Goal: Task Accomplishment & Management: Complete application form

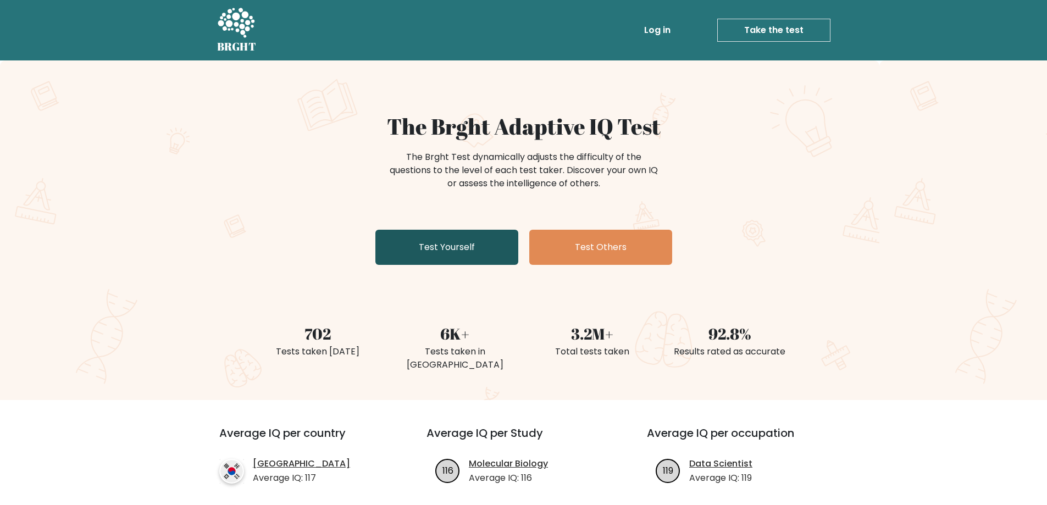
click at [458, 247] on link "Test Yourself" at bounding box center [446, 247] width 143 height 35
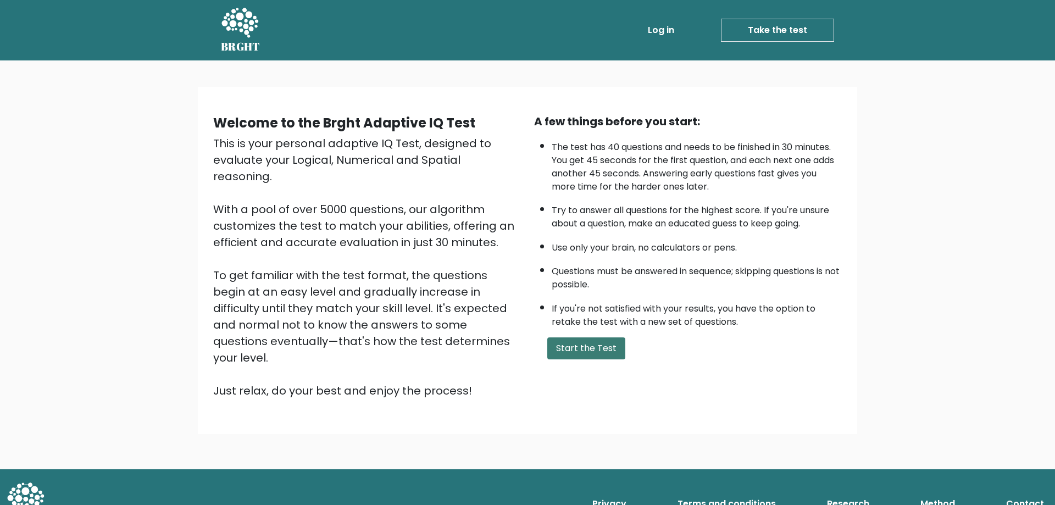
click at [593, 346] on button "Start the Test" at bounding box center [586, 348] width 78 height 22
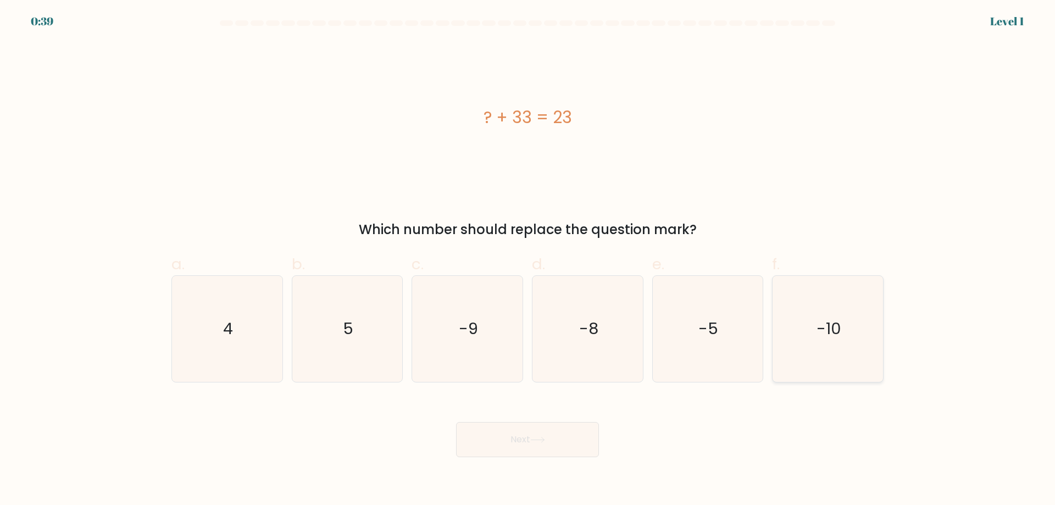
click at [845, 339] on icon "-10" at bounding box center [828, 329] width 106 height 106
click at [528, 260] on input "f. -10" at bounding box center [527, 256] width 1 height 7
radio input "true"
click at [580, 436] on button "Next" at bounding box center [527, 439] width 143 height 35
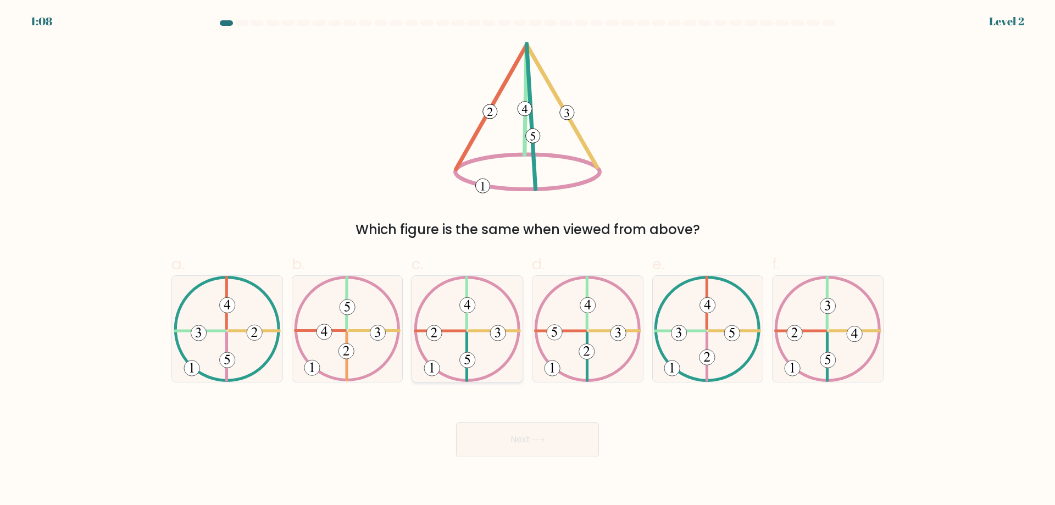
click at [466, 354] on 250 at bounding box center [467, 359] width 15 height 15
click at [527, 260] on input "c." at bounding box center [527, 256] width 1 height 7
radio input "true"
click at [536, 441] on icon at bounding box center [537, 440] width 15 height 6
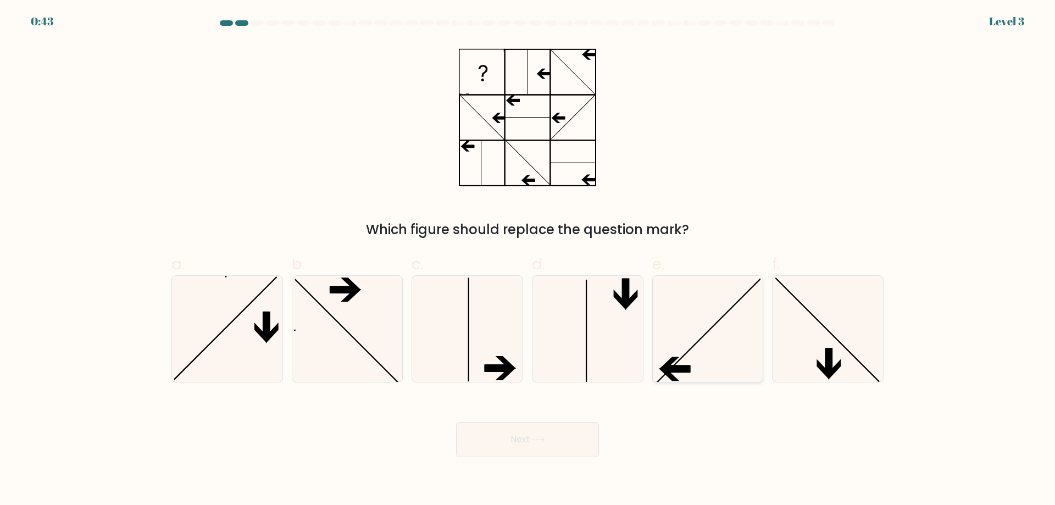
click at [693, 346] on icon at bounding box center [707, 329] width 106 height 106
click at [528, 260] on input "e." at bounding box center [527, 256] width 1 height 7
radio input "true"
click at [576, 436] on button "Next" at bounding box center [527, 439] width 143 height 35
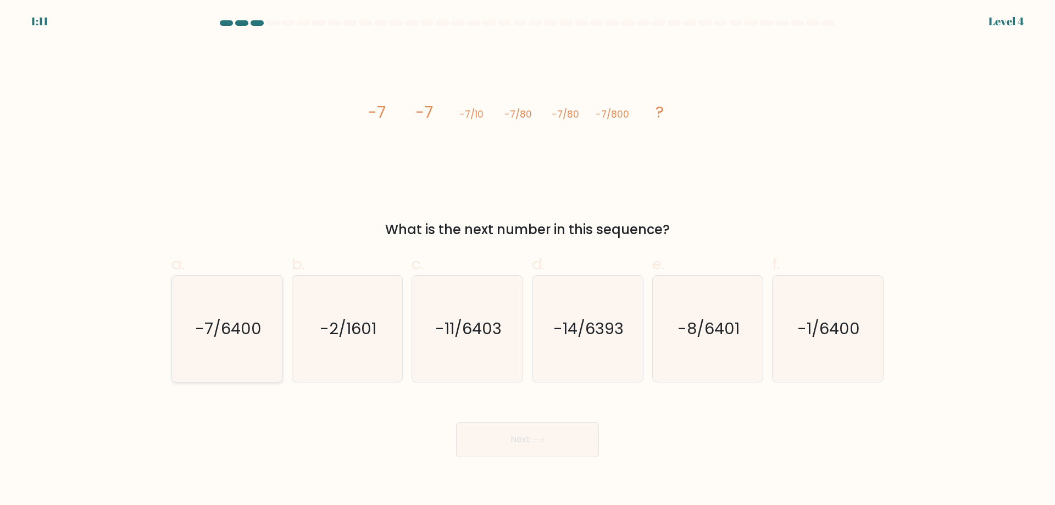
click at [236, 341] on icon "-7/6400" at bounding box center [227, 329] width 106 height 106
click at [527, 260] on input "a. -7/6400" at bounding box center [527, 256] width 1 height 7
radio input "true"
click at [498, 433] on button "Next" at bounding box center [527, 439] width 143 height 35
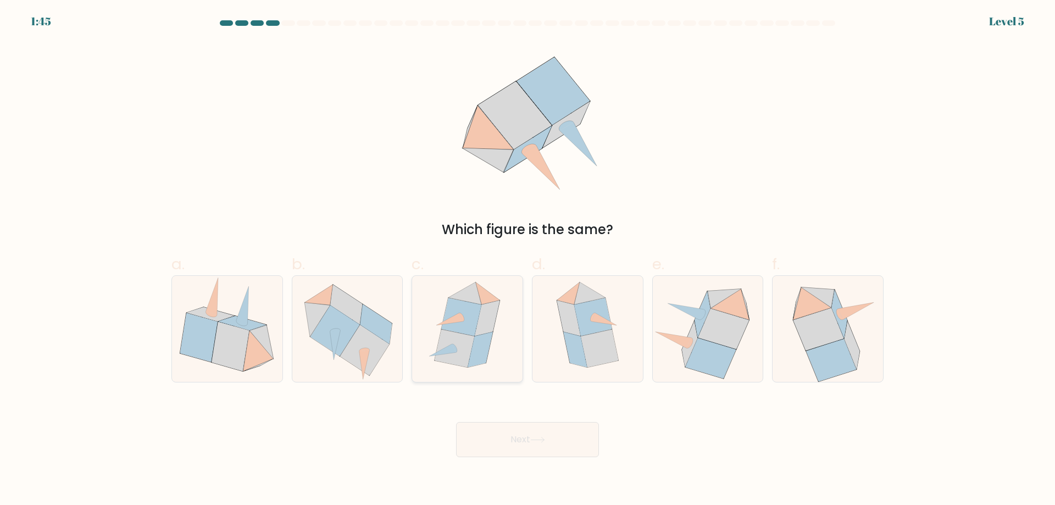
click at [459, 355] on icon at bounding box center [455, 348] width 40 height 38
click at [527, 260] on input "c." at bounding box center [527, 256] width 1 height 7
radio input "true"
click at [523, 438] on button "Next" at bounding box center [527, 439] width 143 height 35
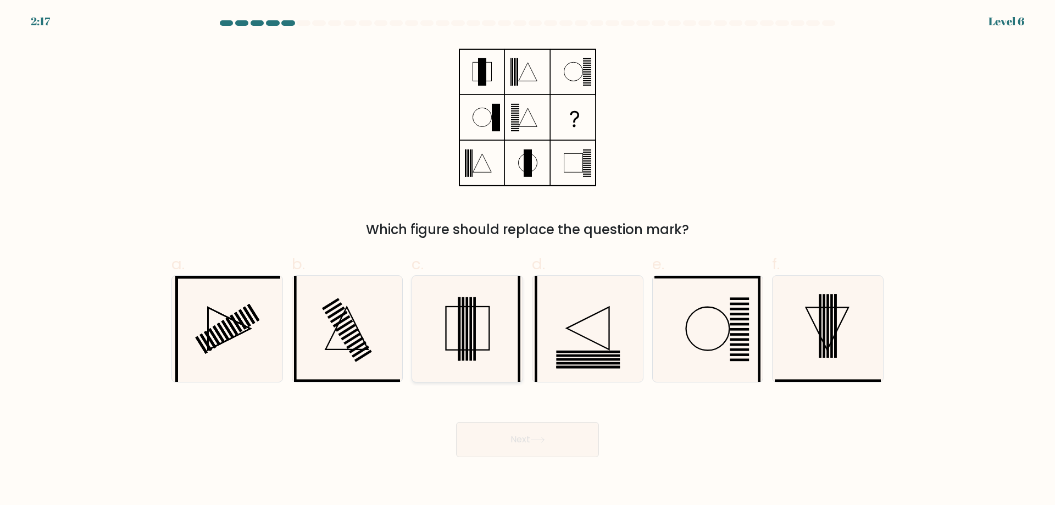
click at [467, 346] on rect at bounding box center [467, 329] width 3 height 64
click at [527, 260] on input "c." at bounding box center [527, 256] width 1 height 7
radio input "true"
click at [548, 443] on button "Next" at bounding box center [527, 439] width 143 height 35
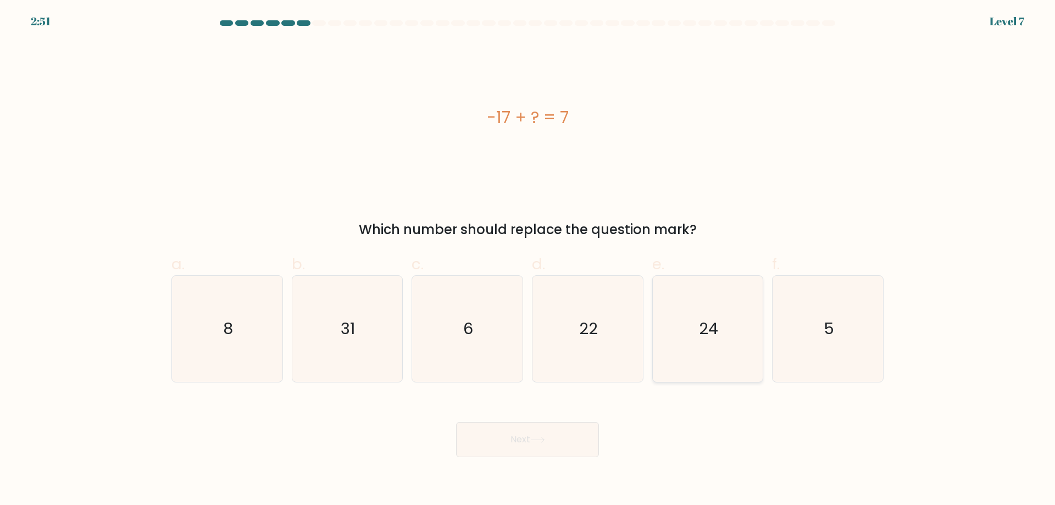
click at [689, 324] on icon "24" at bounding box center [707, 329] width 106 height 106
click at [528, 260] on input "e. 24" at bounding box center [527, 256] width 1 height 7
radio input "true"
click at [536, 441] on icon at bounding box center [537, 440] width 15 height 6
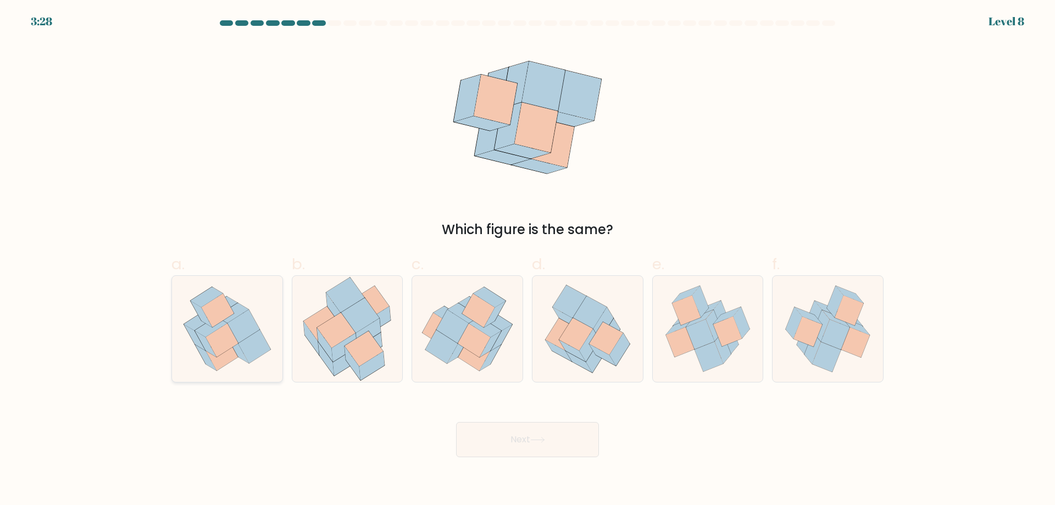
click at [244, 342] on icon at bounding box center [254, 347] width 32 height 34
click at [527, 260] on input "a." at bounding box center [527, 256] width 1 height 7
radio input "true"
click at [572, 443] on button "Next" at bounding box center [527, 439] width 143 height 35
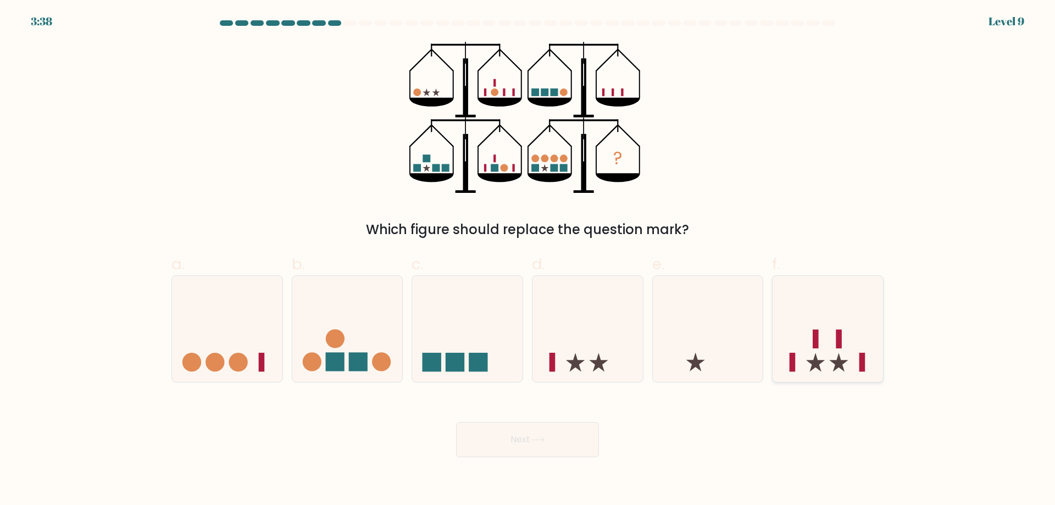
click at [827, 354] on icon at bounding box center [827, 328] width 110 height 91
click at [528, 260] on input "f." at bounding box center [527, 256] width 1 height 7
radio input "true"
click at [523, 443] on button "Next" at bounding box center [527, 439] width 143 height 35
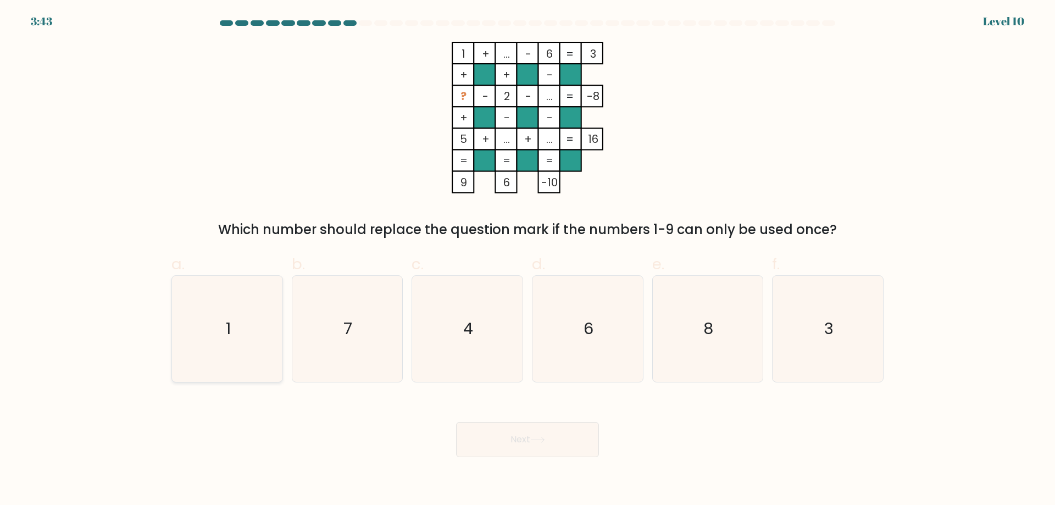
click at [208, 346] on icon "1" at bounding box center [227, 329] width 106 height 106
click at [527, 260] on input "a. 1" at bounding box center [527, 256] width 1 height 7
radio input "true"
click at [549, 438] on button "Next" at bounding box center [527, 439] width 143 height 35
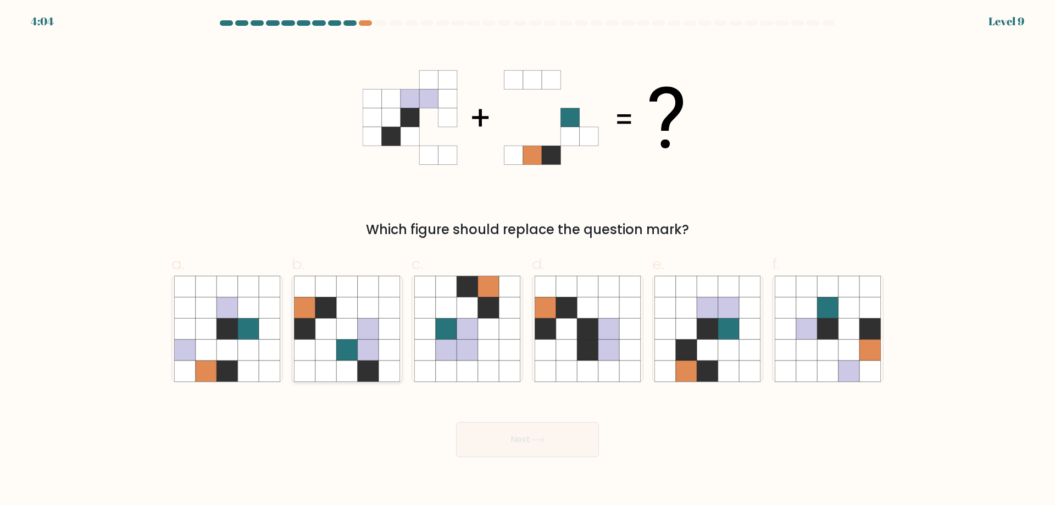
click at [372, 352] on icon at bounding box center [368, 349] width 21 height 21
click at [527, 260] on input "b." at bounding box center [527, 256] width 1 height 7
radio input "true"
click at [511, 432] on button "Next" at bounding box center [527, 439] width 143 height 35
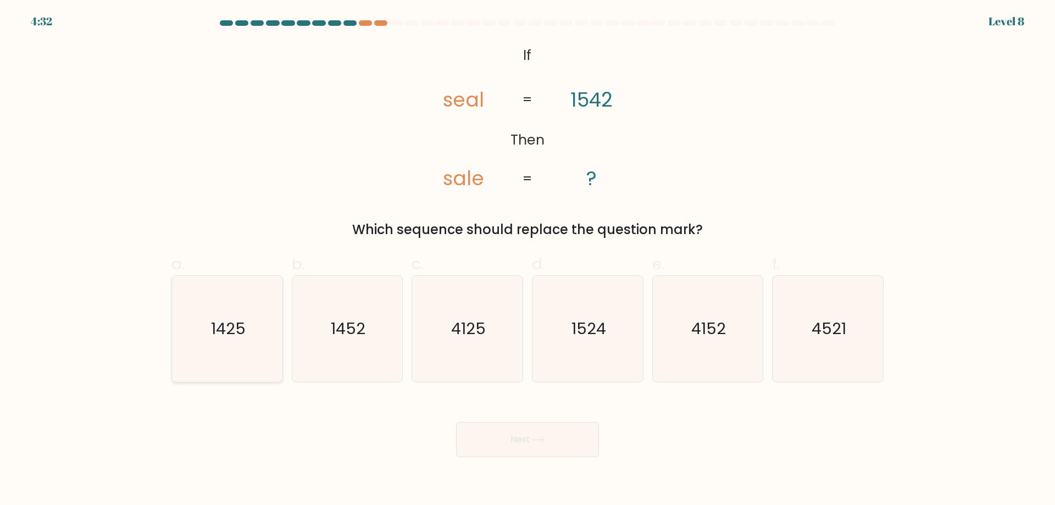
click at [226, 339] on text "1425" at bounding box center [228, 329] width 35 height 22
click at [527, 260] on input "a. 1425" at bounding box center [527, 256] width 1 height 7
radio input "true"
click at [602, 458] on body "4:31 Level 8 If" at bounding box center [527, 252] width 1055 height 505
click at [568, 446] on button "Next" at bounding box center [527, 439] width 143 height 35
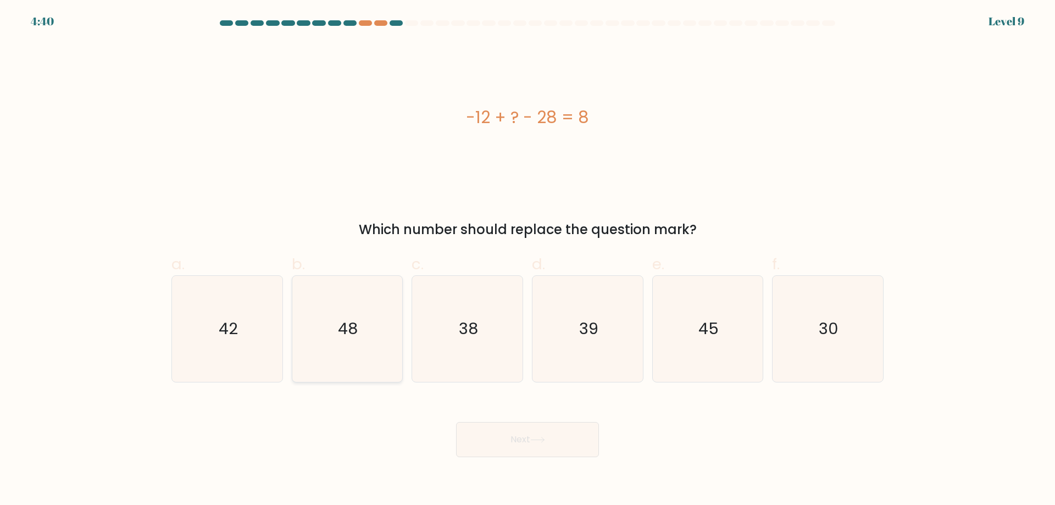
click at [319, 307] on icon "48" at bounding box center [347, 329] width 106 height 106
click at [527, 260] on input "b. 48" at bounding box center [527, 256] width 1 height 7
radio input "true"
click at [528, 441] on button "Next" at bounding box center [527, 439] width 143 height 35
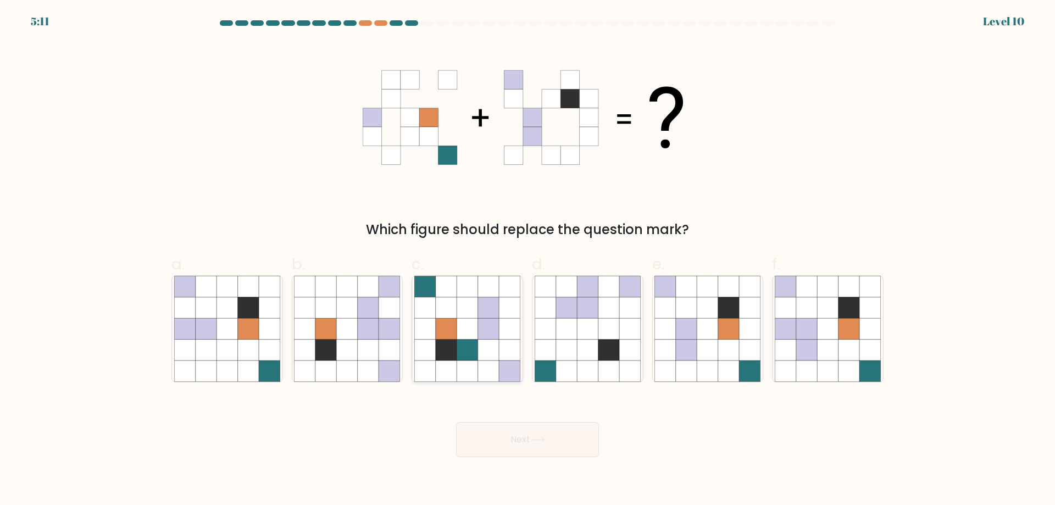
click at [483, 339] on icon at bounding box center [488, 349] width 21 height 21
click at [527, 260] on input "c." at bounding box center [527, 256] width 1 height 7
radio input "true"
click at [552, 439] on button "Next" at bounding box center [527, 439] width 143 height 35
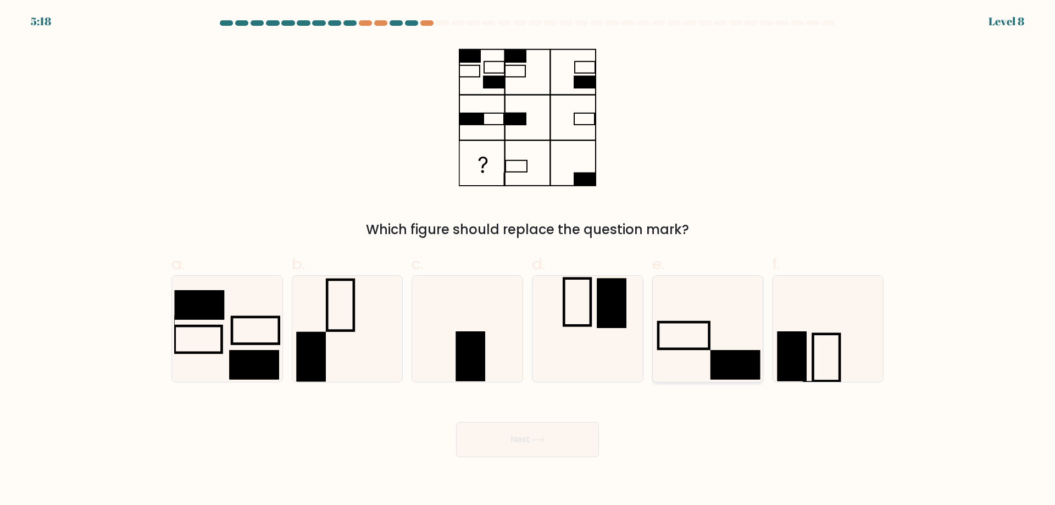
click at [709, 335] on rect at bounding box center [683, 335] width 51 height 27
click at [528, 260] on input "e." at bounding box center [527, 256] width 1 height 7
radio input "true"
click at [543, 444] on button "Next" at bounding box center [527, 439] width 143 height 35
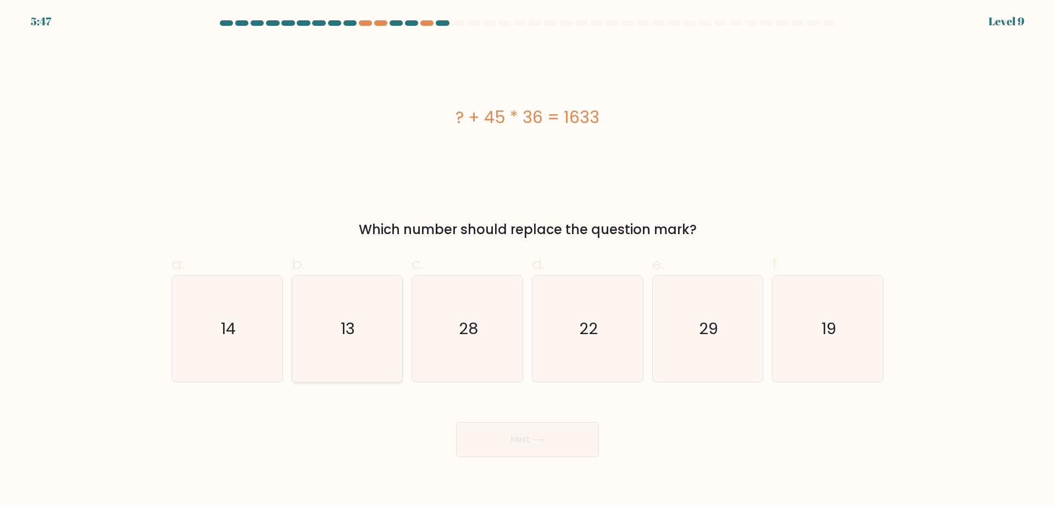
click at [371, 319] on icon "13" at bounding box center [347, 329] width 106 height 106
click at [527, 260] on input "b. 13" at bounding box center [527, 256] width 1 height 7
radio input "true"
click at [528, 436] on button "Next" at bounding box center [527, 439] width 143 height 35
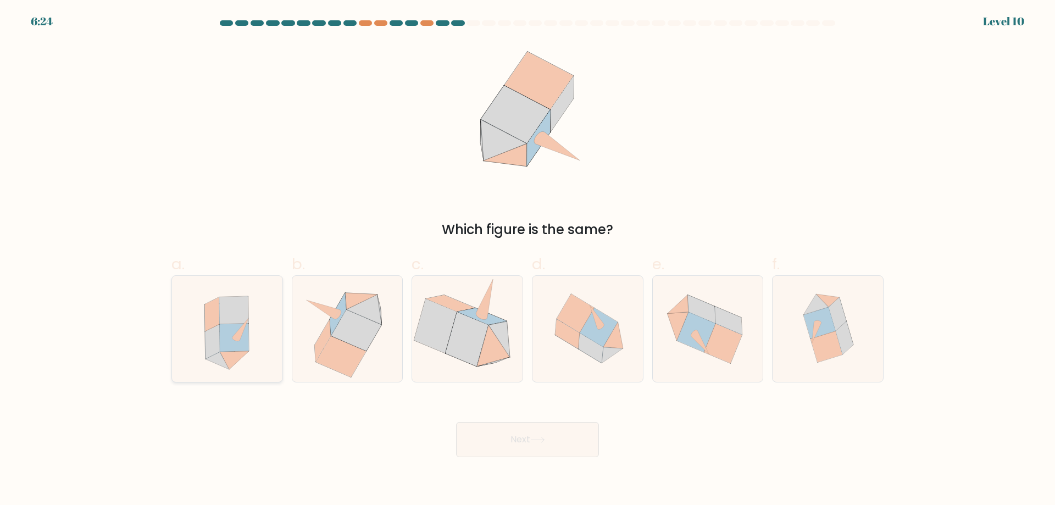
click at [227, 353] on icon at bounding box center [234, 360] width 29 height 19
click at [527, 260] on input "a." at bounding box center [527, 256] width 1 height 7
radio input "true"
click at [511, 440] on button "Next" at bounding box center [527, 439] width 143 height 35
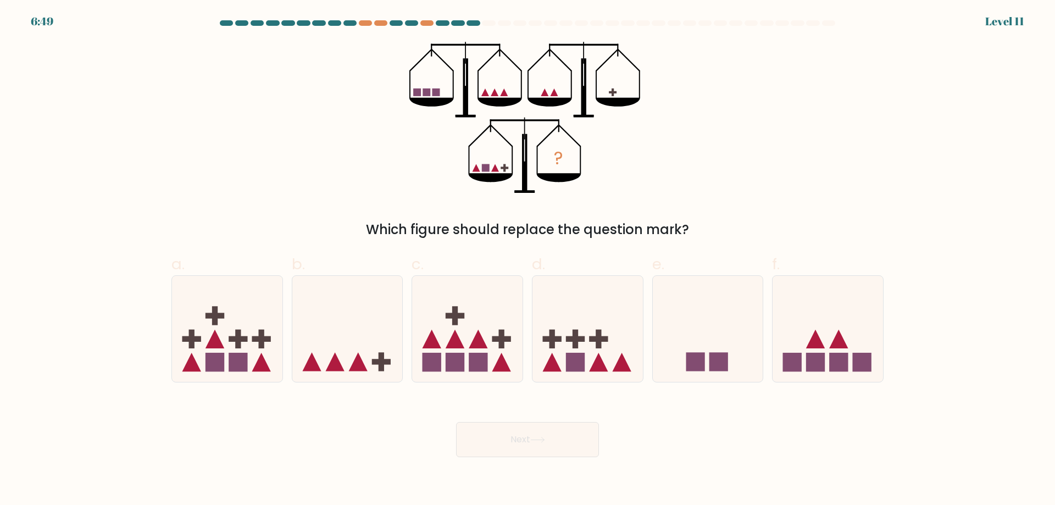
click at [349, 392] on form at bounding box center [527, 238] width 1055 height 437
click at [350, 343] on icon at bounding box center [347, 328] width 110 height 91
click at [527, 260] on input "b." at bounding box center [527, 256] width 1 height 7
radio input "true"
click at [509, 430] on button "Next" at bounding box center [527, 439] width 143 height 35
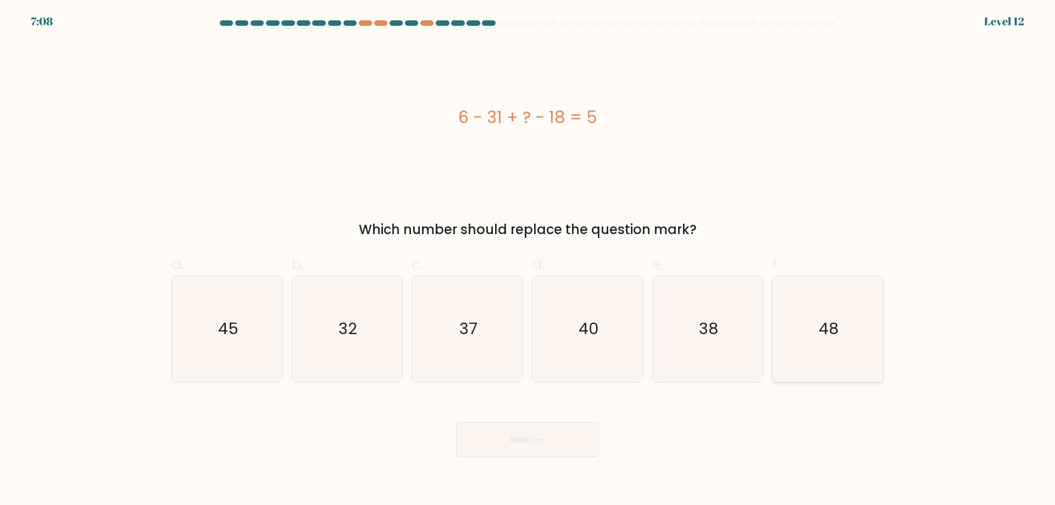
click at [794, 336] on icon "48" at bounding box center [828, 329] width 106 height 106
click at [528, 260] on input "f. 48" at bounding box center [527, 256] width 1 height 7
radio input "true"
click at [544, 443] on button "Next" at bounding box center [527, 439] width 143 height 35
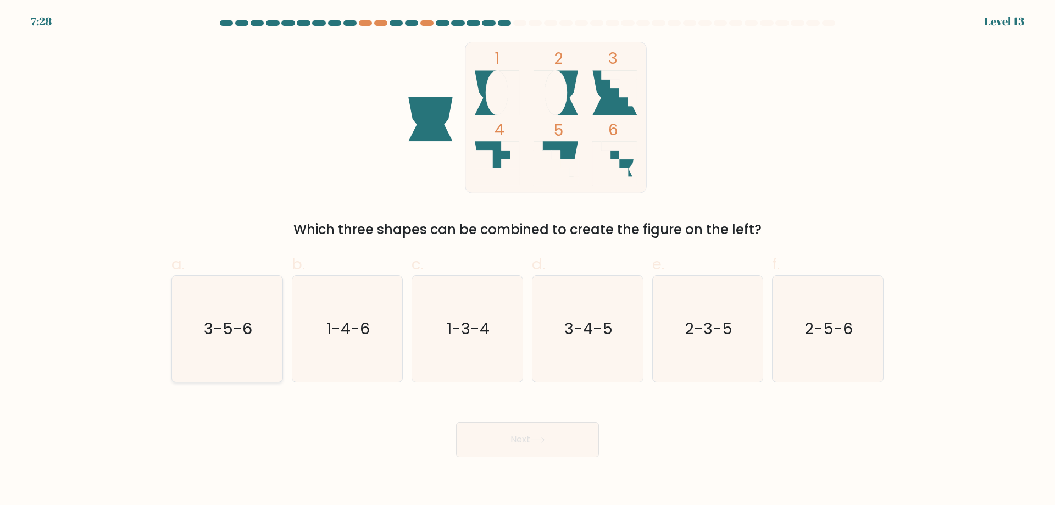
click at [251, 346] on icon "3-5-6" at bounding box center [227, 329] width 106 height 106
click at [527, 260] on input "a. 3-5-6" at bounding box center [527, 256] width 1 height 7
radio input "true"
click at [538, 436] on button "Next" at bounding box center [527, 439] width 143 height 35
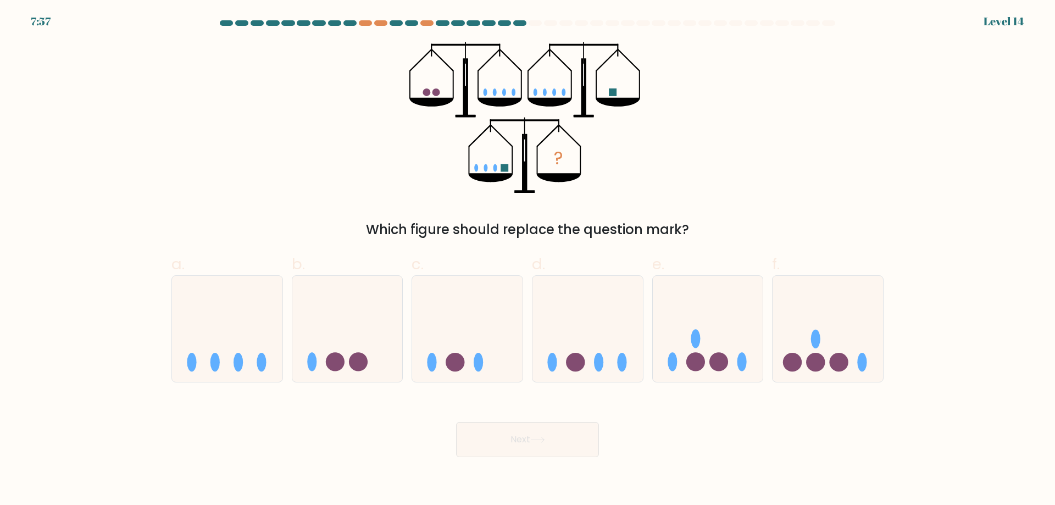
drag, startPoint x: 352, startPoint y: 340, endPoint x: 446, endPoint y: 402, distance: 112.3
click at [353, 342] on icon at bounding box center [347, 328] width 110 height 91
click at [527, 260] on input "b." at bounding box center [527, 256] width 1 height 7
radio input "true"
click at [519, 425] on button "Next" at bounding box center [527, 439] width 143 height 35
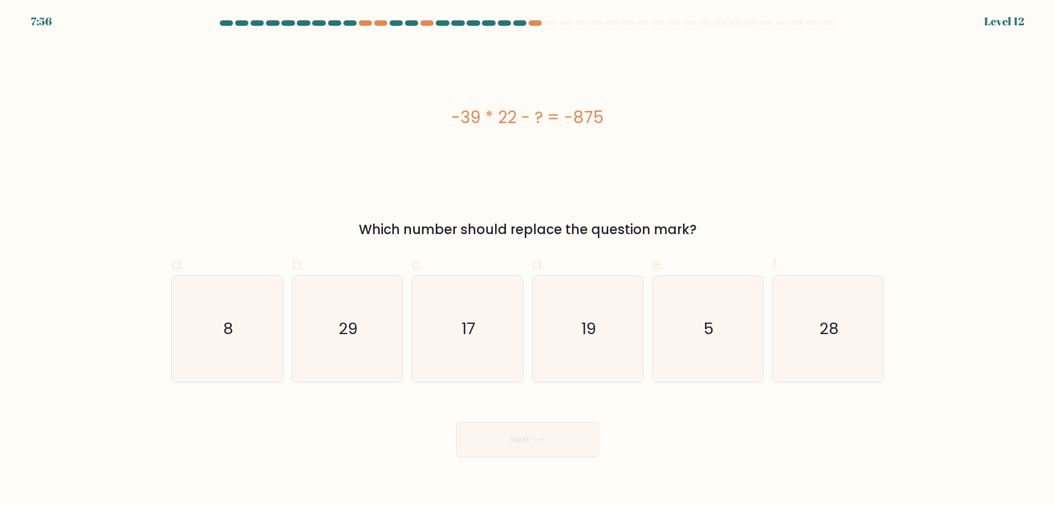
click at [549, 436] on button "Next" at bounding box center [527, 439] width 143 height 35
click at [668, 426] on div "Next" at bounding box center [527, 427] width 725 height 62
click at [480, 312] on icon "17" at bounding box center [467, 329] width 106 height 106
click at [527, 260] on input "c. 17" at bounding box center [527, 256] width 1 height 7
radio input "true"
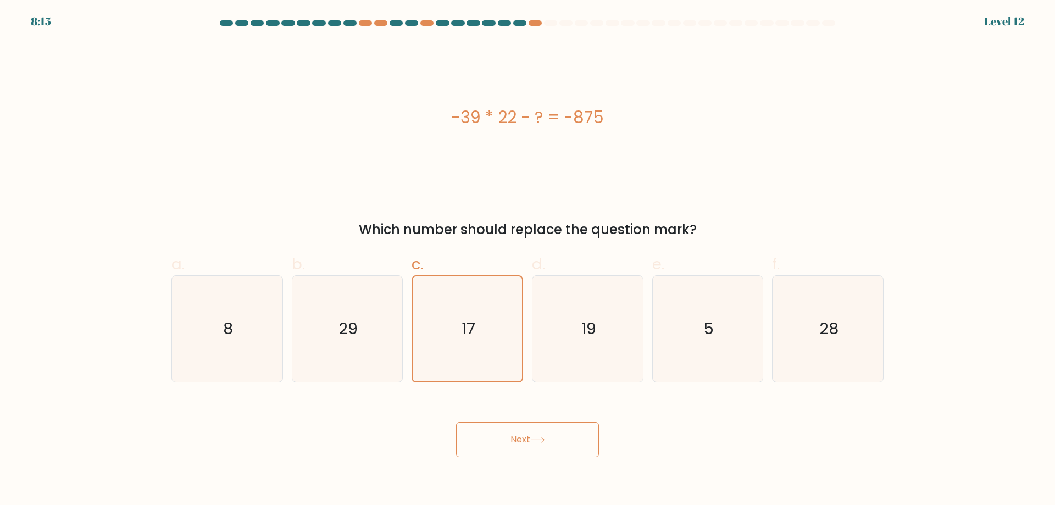
click at [510, 429] on button "Next" at bounding box center [527, 439] width 143 height 35
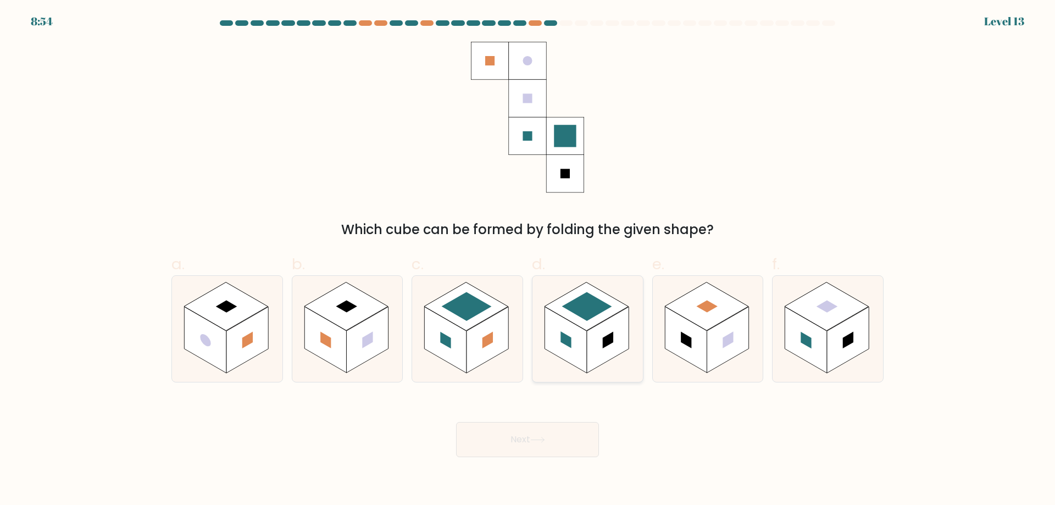
click at [570, 321] on rect at bounding box center [586, 306] width 84 height 48
click at [528, 260] on input "d." at bounding box center [527, 256] width 1 height 7
radio input "true"
click at [577, 433] on button "Next" at bounding box center [527, 439] width 143 height 35
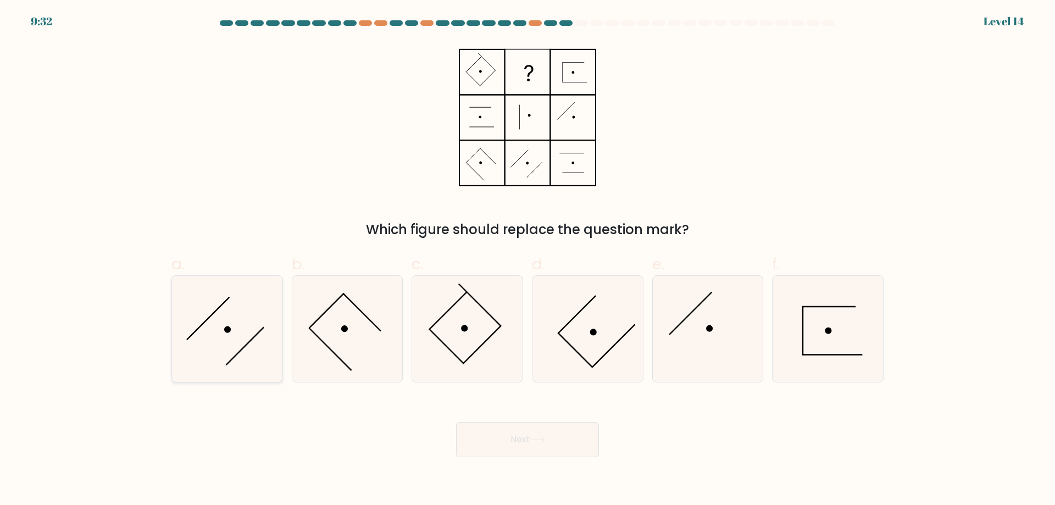
click at [251, 311] on icon at bounding box center [227, 329] width 106 height 106
click at [527, 260] on input "a." at bounding box center [527, 256] width 1 height 7
radio input "true"
click at [547, 436] on button "Next" at bounding box center [527, 439] width 143 height 35
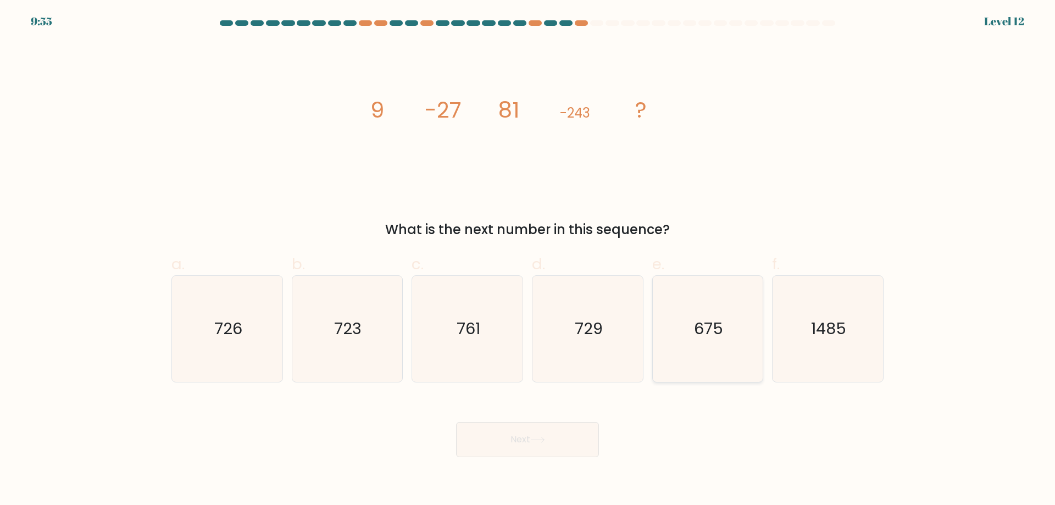
click at [676, 332] on icon "675" at bounding box center [707, 329] width 106 height 106
click at [528, 260] on input "e. 675" at bounding box center [527, 256] width 1 height 7
radio input "true"
click at [503, 446] on button "Next" at bounding box center [527, 439] width 143 height 35
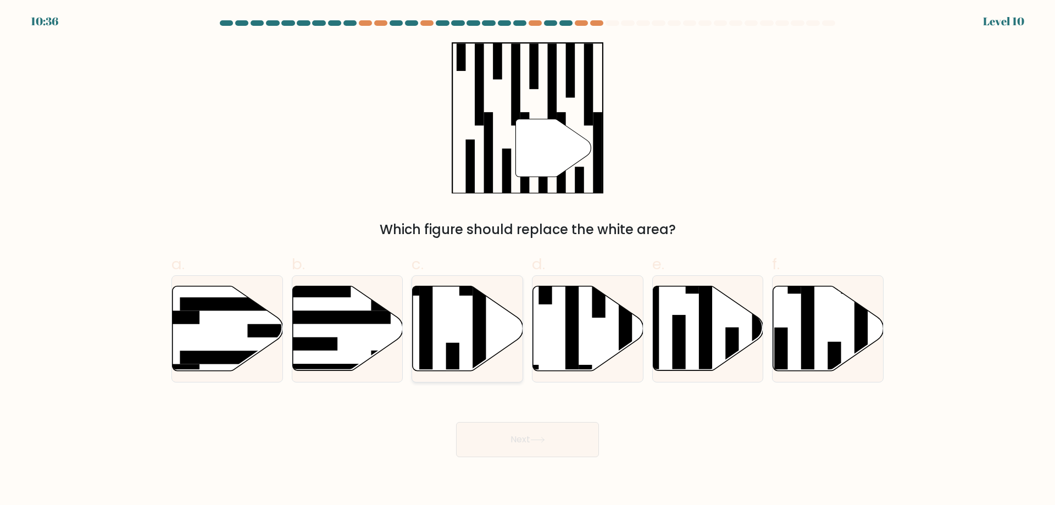
click at [460, 328] on icon at bounding box center [468, 328] width 110 height 85
click at [527, 260] on input "c." at bounding box center [527, 256] width 1 height 7
radio input "true"
click at [570, 440] on button "Next" at bounding box center [527, 439] width 143 height 35
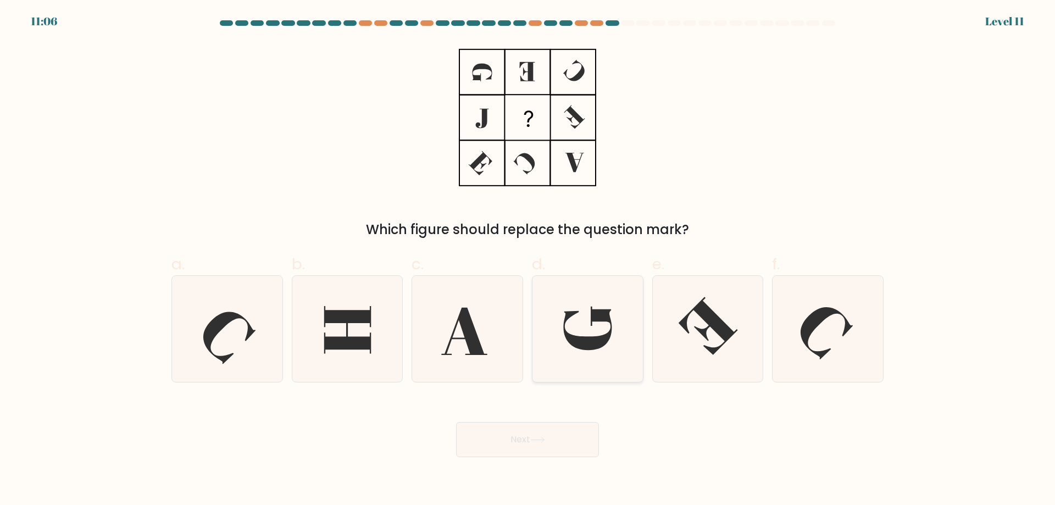
click at [575, 337] on icon at bounding box center [587, 328] width 48 height 43
click at [528, 260] on input "d." at bounding box center [527, 256] width 1 height 7
radio input "true"
click at [551, 442] on button "Next" at bounding box center [527, 439] width 143 height 35
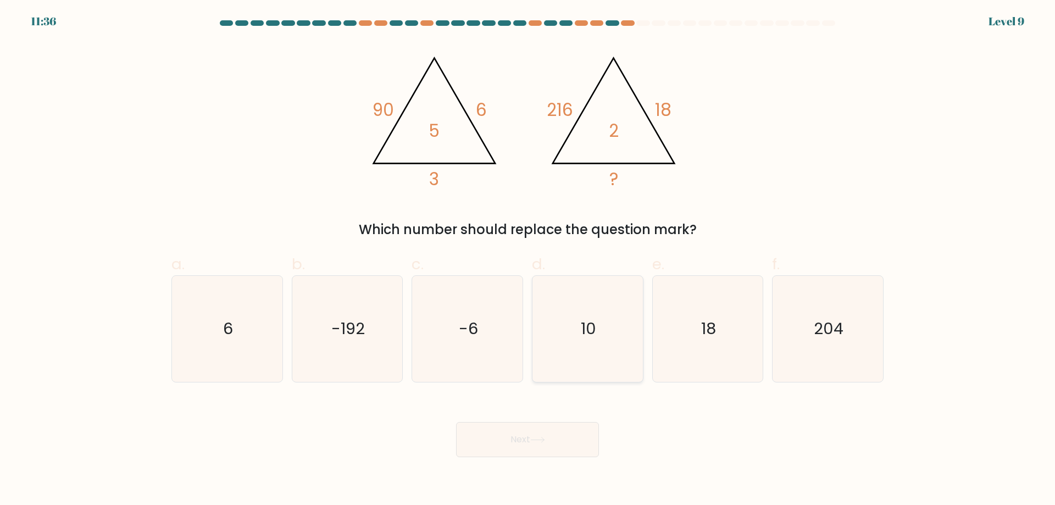
click at [586, 347] on icon "10" at bounding box center [588, 329] width 106 height 106
click at [528, 260] on input "d. 10" at bounding box center [527, 256] width 1 height 7
radio input "true"
click at [538, 430] on button "Next" at bounding box center [527, 439] width 143 height 35
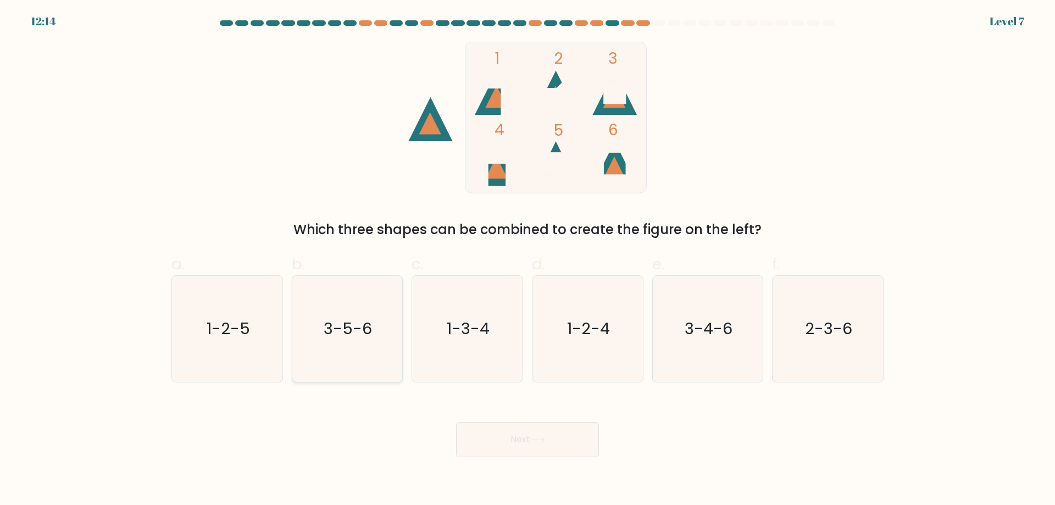
click at [363, 347] on icon "3-5-6" at bounding box center [347, 329] width 106 height 106
click at [527, 260] on input "b. 3-5-6" at bounding box center [527, 256] width 1 height 7
radio input "true"
click at [405, 353] on div "b. 3-5-6" at bounding box center [347, 318] width 120 height 130
click at [537, 435] on button "Next" at bounding box center [527, 439] width 143 height 35
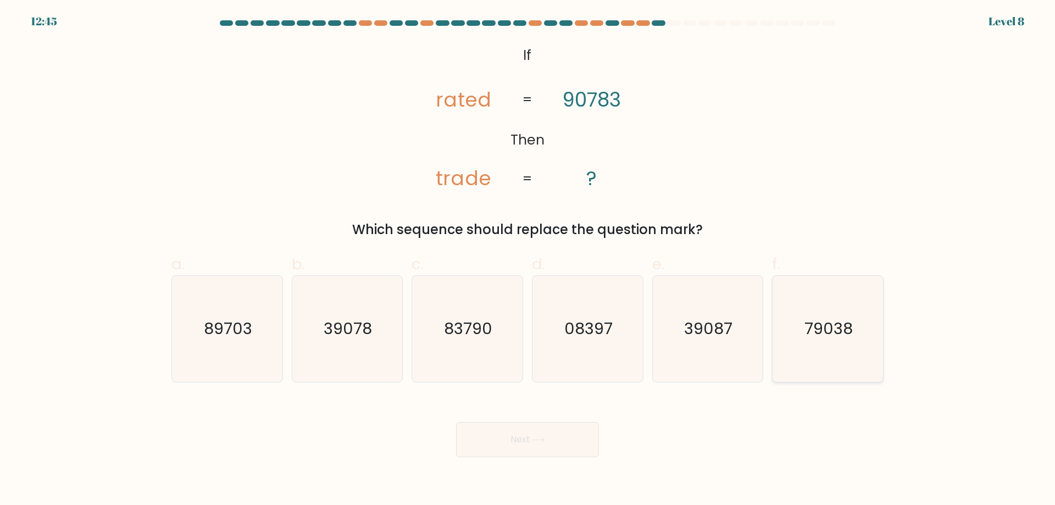
click at [832, 339] on text "79038" at bounding box center [829, 329] width 48 height 22
click at [528, 260] on input "f. 79038" at bounding box center [527, 256] width 1 height 7
radio input "true"
click at [513, 433] on button "Next" at bounding box center [527, 439] width 143 height 35
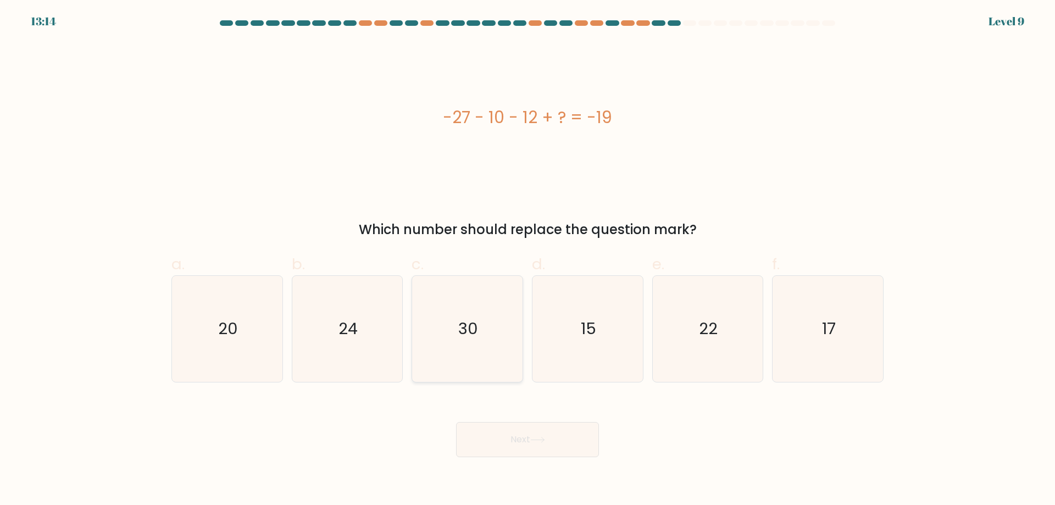
click at [474, 306] on icon "30" at bounding box center [467, 329] width 106 height 106
click at [527, 260] on input "c. 30" at bounding box center [527, 256] width 1 height 7
radio input "true"
click at [544, 456] on button "Next" at bounding box center [527, 439] width 143 height 35
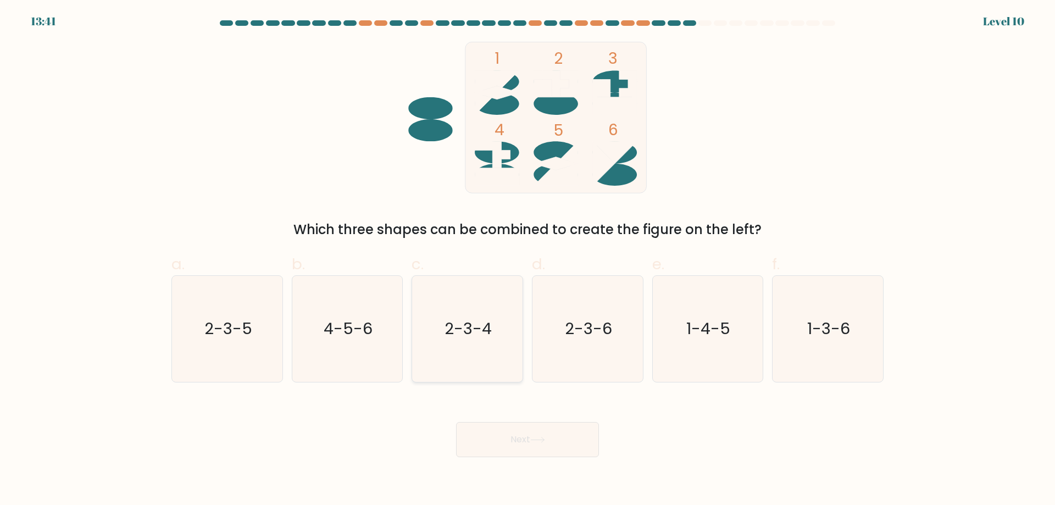
click at [485, 344] on icon "2-3-4" at bounding box center [467, 329] width 106 height 106
click at [527, 260] on input "c. 2-3-4" at bounding box center [527, 256] width 1 height 7
radio input "true"
click at [518, 444] on button "Next" at bounding box center [527, 439] width 143 height 35
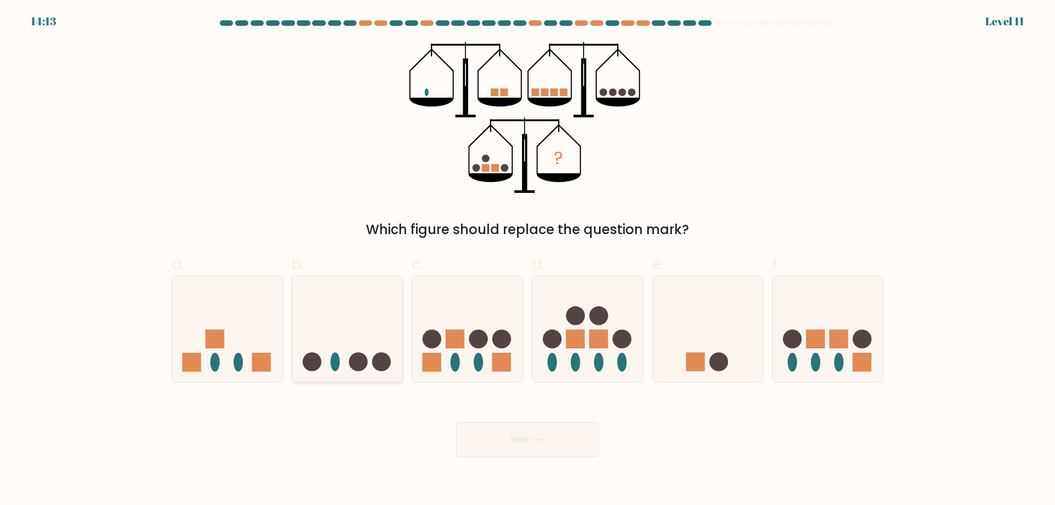
click at [338, 360] on ellipse at bounding box center [334, 362] width 9 height 19
click at [527, 260] on input "b." at bounding box center [527, 256] width 1 height 7
radio input "true"
click at [533, 437] on icon at bounding box center [537, 440] width 15 height 6
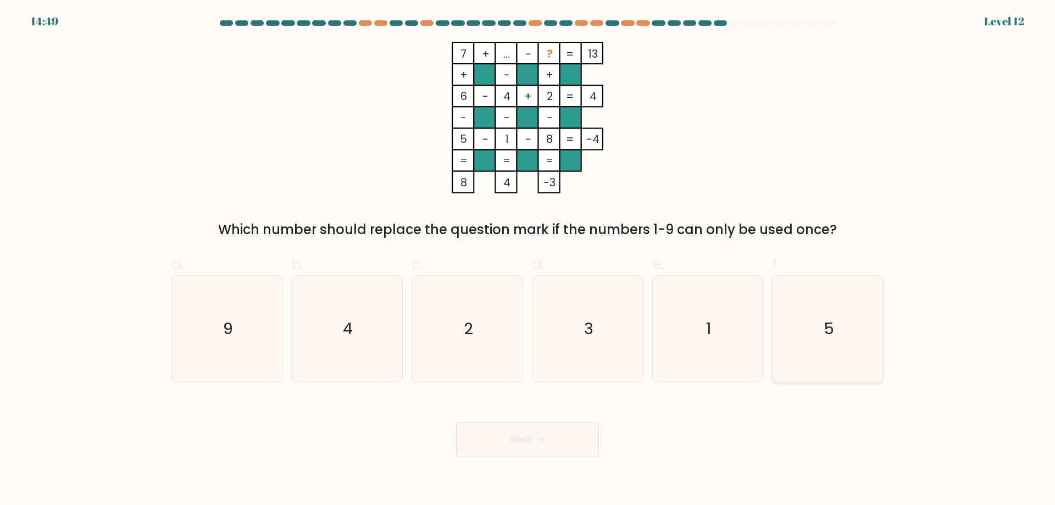
click at [808, 314] on icon "5" at bounding box center [828, 329] width 106 height 106
click at [528, 260] on input "f. 5" at bounding box center [527, 256] width 1 height 7
radio input "true"
drag, startPoint x: 561, startPoint y: 446, endPoint x: 639, endPoint y: 435, distance: 78.9
click at [561, 446] on button "Next" at bounding box center [527, 439] width 143 height 35
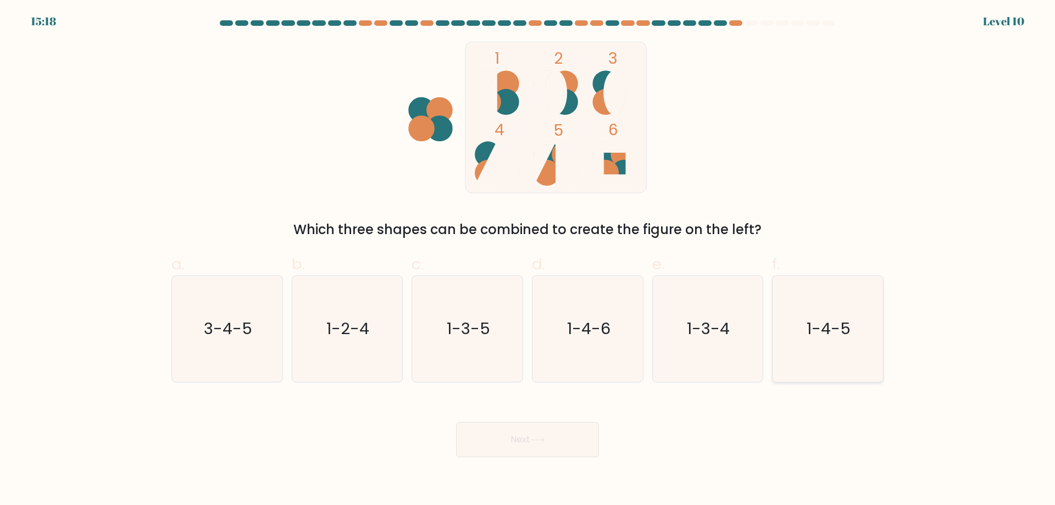
click at [825, 341] on icon "1-4-5" at bounding box center [828, 329] width 106 height 106
click at [528, 260] on input "f. 1-4-5" at bounding box center [527, 256] width 1 height 7
radio input "true"
click at [563, 443] on button "Next" at bounding box center [527, 439] width 143 height 35
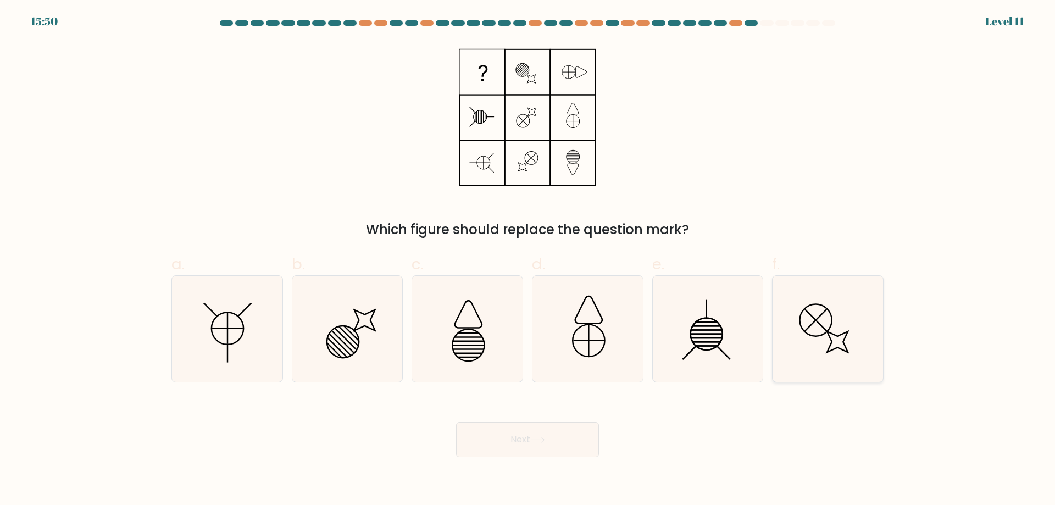
click at [821, 313] on icon at bounding box center [828, 329] width 106 height 106
click at [528, 260] on input "f." at bounding box center [527, 256] width 1 height 7
radio input "true"
click at [536, 446] on button "Next" at bounding box center [527, 439] width 143 height 35
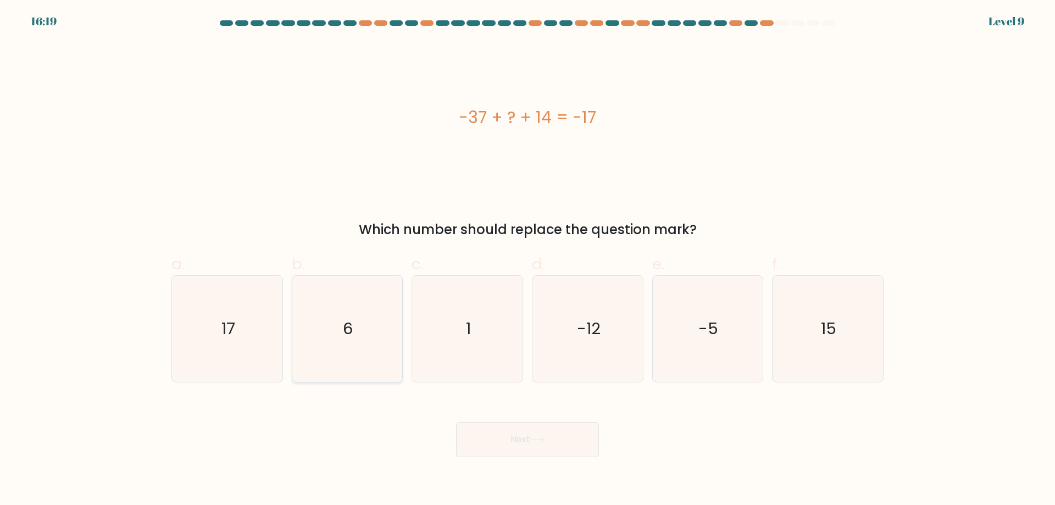
click at [372, 334] on icon "6" at bounding box center [347, 329] width 106 height 106
click at [527, 260] on input "b. 6" at bounding box center [527, 256] width 1 height 7
radio input "true"
click at [550, 448] on button "Next" at bounding box center [527, 439] width 143 height 35
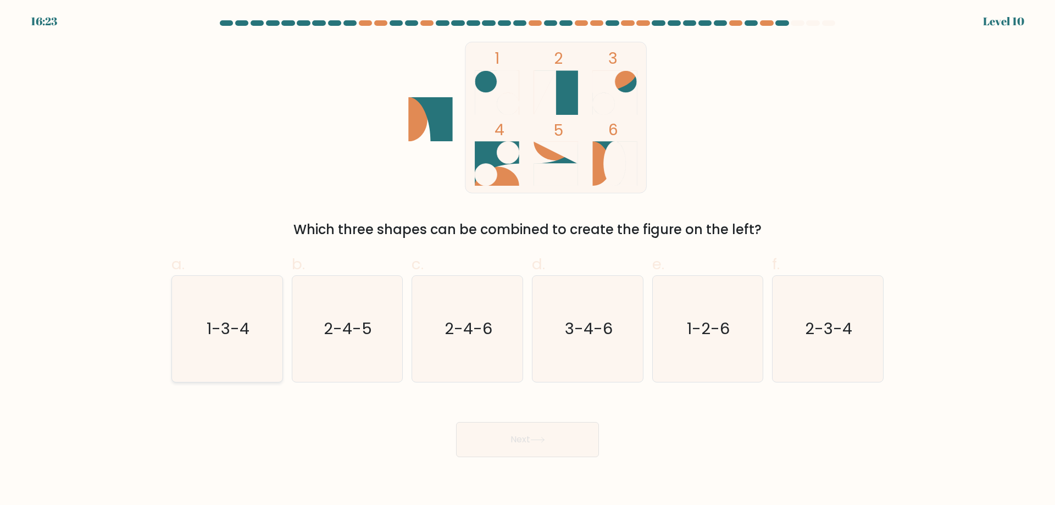
click at [219, 355] on icon "1-3-4" at bounding box center [227, 329] width 106 height 106
click at [527, 260] on input "a. 1-3-4" at bounding box center [527, 256] width 1 height 7
radio input "true"
click at [563, 437] on button "Next" at bounding box center [527, 439] width 143 height 35
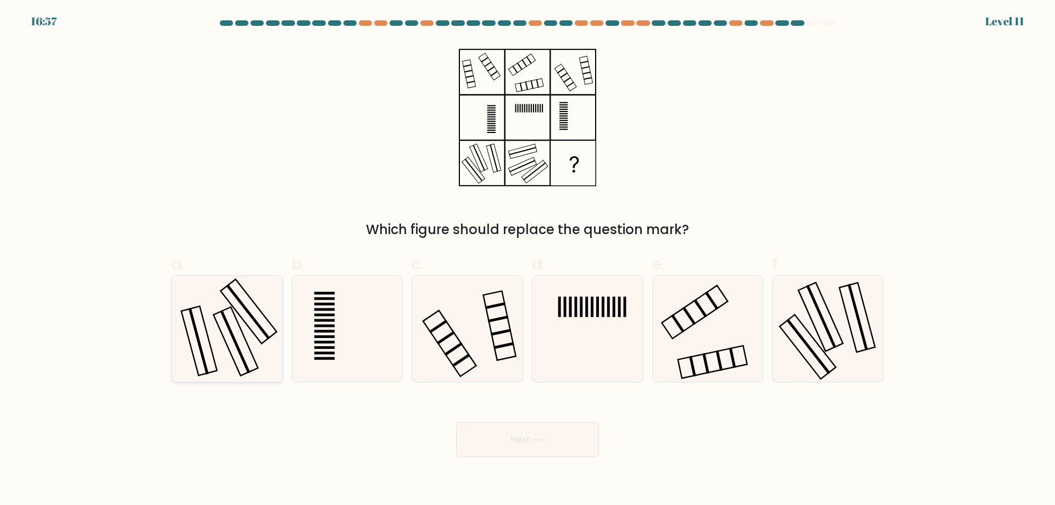
click at [259, 316] on icon at bounding box center [227, 329] width 106 height 106
click at [527, 260] on input "a." at bounding box center [527, 256] width 1 height 7
radio input "true"
click at [541, 442] on icon at bounding box center [537, 440] width 15 height 6
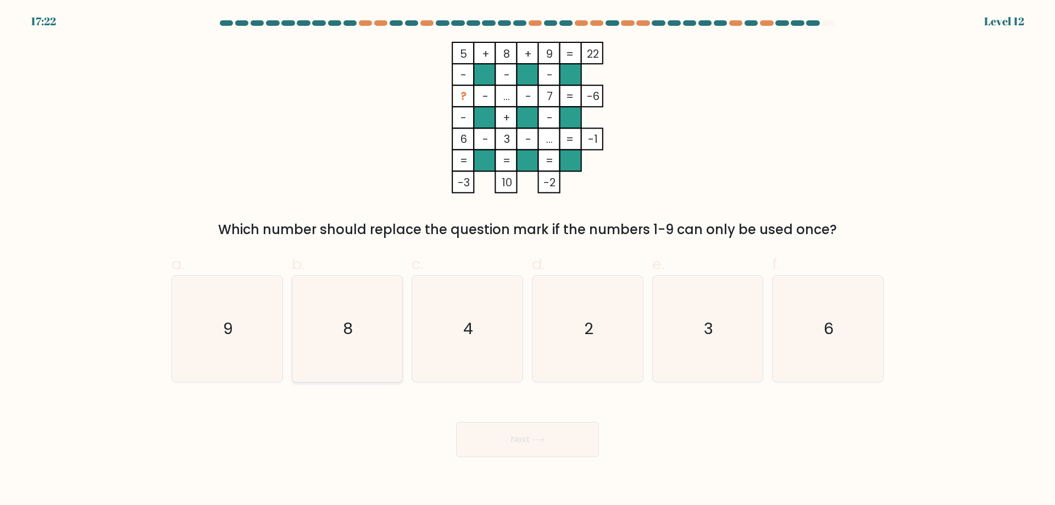
click at [394, 374] on icon "8" at bounding box center [347, 329] width 106 height 106
click at [527, 260] on input "b. 8" at bounding box center [527, 256] width 1 height 7
radio input "true"
click at [553, 453] on button "Next" at bounding box center [527, 439] width 143 height 35
click at [561, 443] on button "Next" at bounding box center [527, 439] width 143 height 35
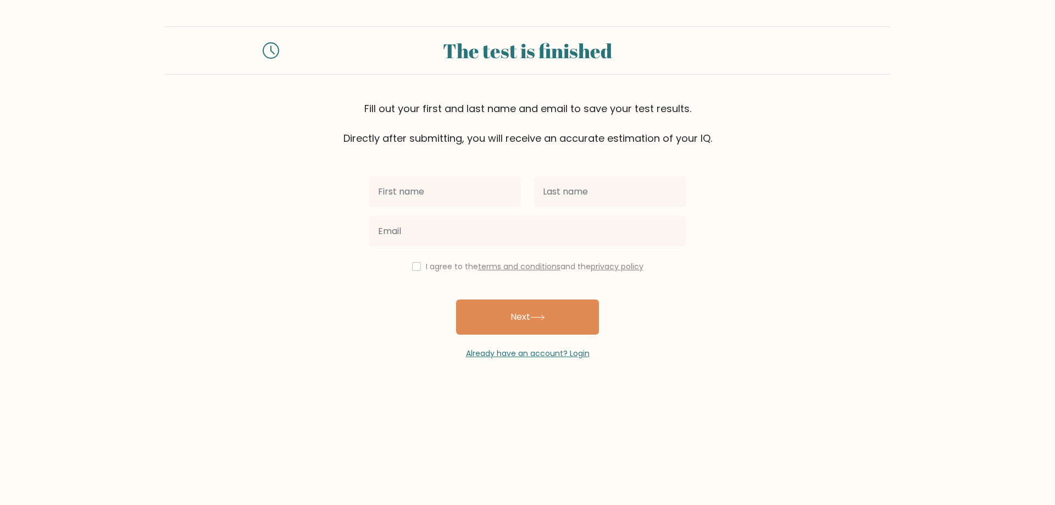
click at [454, 190] on input "text" at bounding box center [445, 191] width 152 height 31
type input "[PERSON_NAME]"
type input "Doktor"
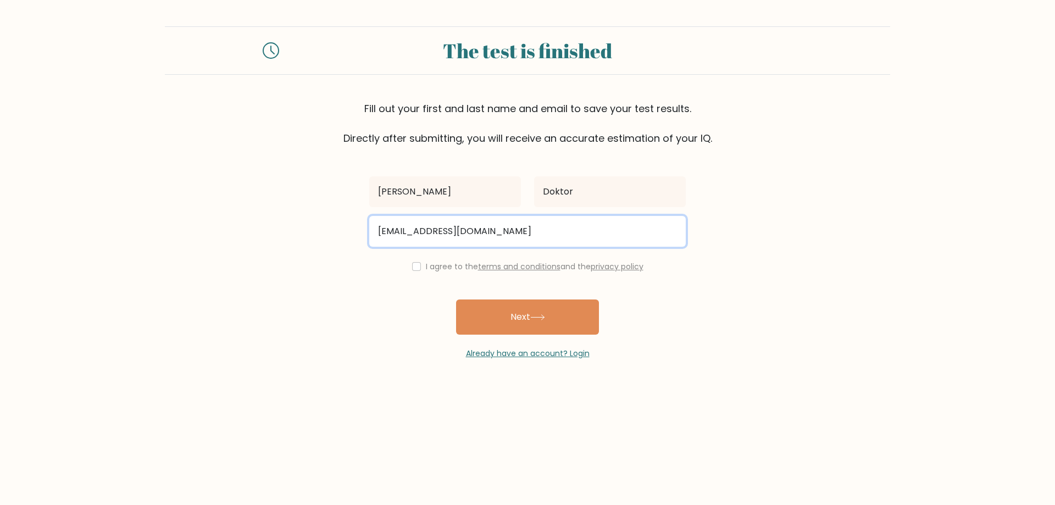
type input "doktor@poradce.net"
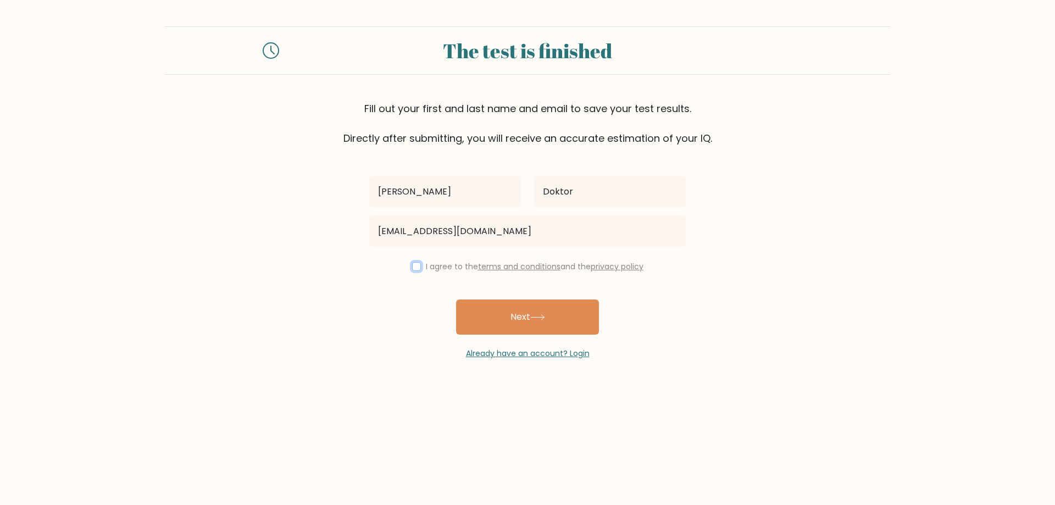
click at [412, 267] on input "checkbox" at bounding box center [416, 266] width 9 height 9
checkbox input "true"
click at [522, 317] on button "Next" at bounding box center [527, 316] width 143 height 35
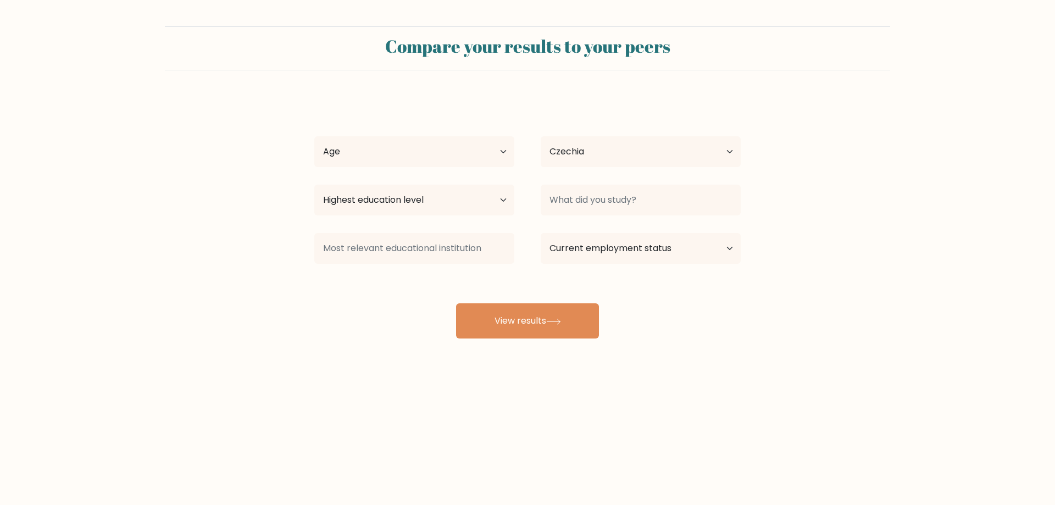
select select "CZ"
click at [547, 313] on button "View results" at bounding box center [527, 320] width 143 height 35
click at [435, 154] on select "Age Under [DEMOGRAPHIC_DATA] [DEMOGRAPHIC_DATA] [DEMOGRAPHIC_DATA] [DEMOGRAPHIC…" at bounding box center [414, 151] width 200 height 31
select select "45_54"
click at [314, 136] on select "Age Under [DEMOGRAPHIC_DATA] [DEMOGRAPHIC_DATA] [DEMOGRAPHIC_DATA] [DEMOGRAPHIC…" at bounding box center [414, 151] width 200 height 31
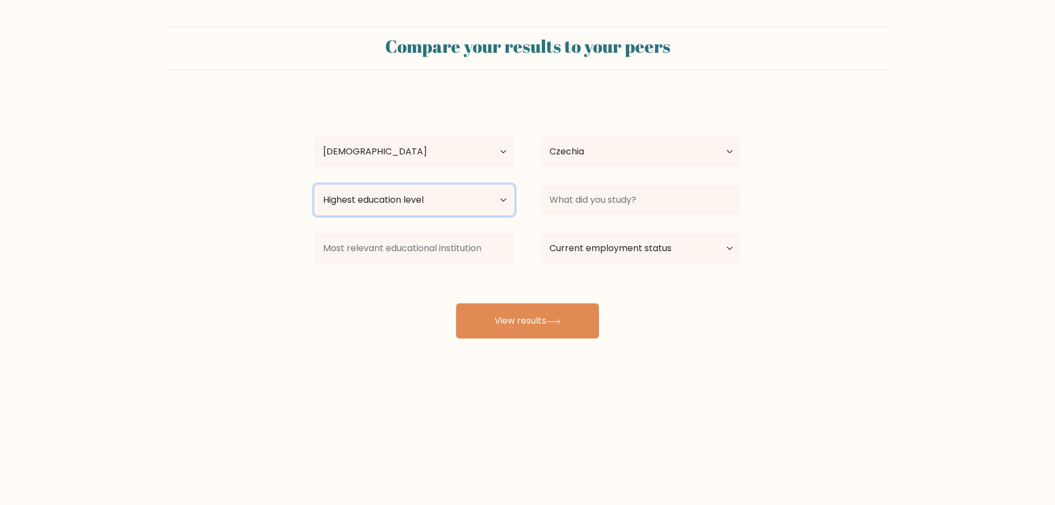
click at [407, 204] on select "Highest education level No schooling Primary Lower Secondary Upper Secondary Oc…" at bounding box center [414, 200] width 200 height 31
select select "bachelors_degree"
click at [314, 185] on select "Highest education level No schooling Primary Lower Secondary Upper Secondary Oc…" at bounding box center [414, 200] width 200 height 31
click at [595, 257] on select "Current employment status Employed Student Retired Other / prefer not to answer" at bounding box center [641, 248] width 200 height 31
select select "other"
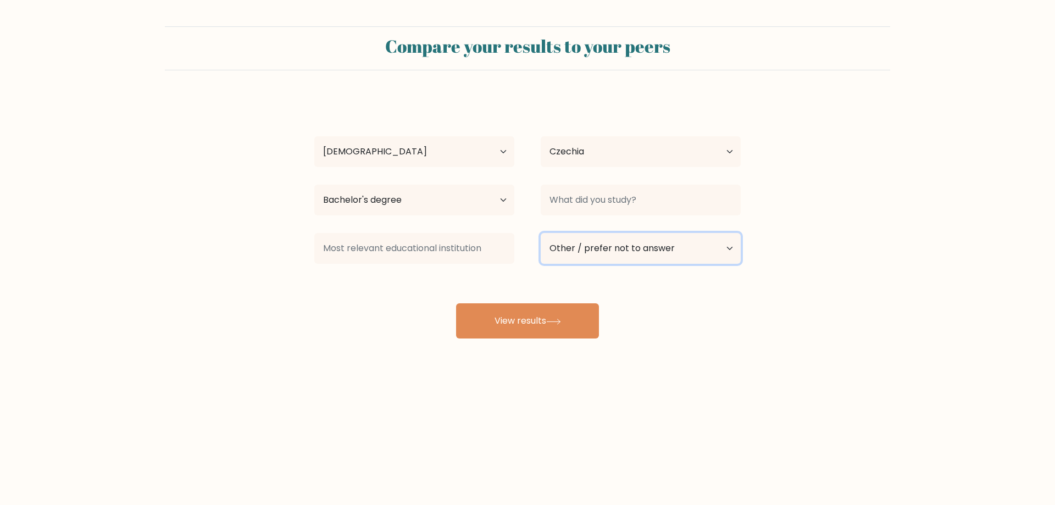
click at [541, 233] on select "Current employment status Employed Student Retired Other / prefer not to answer" at bounding box center [641, 248] width 200 height 31
click at [544, 320] on button "View results" at bounding box center [527, 320] width 143 height 35
click at [606, 207] on input at bounding box center [641, 200] width 200 height 31
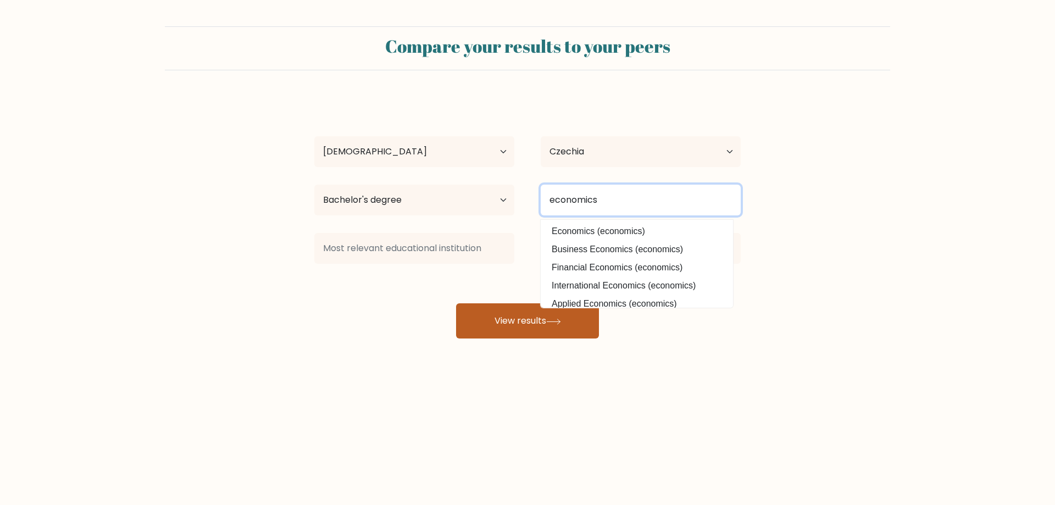
type input "economics"
click at [515, 321] on button "View results" at bounding box center [527, 320] width 143 height 35
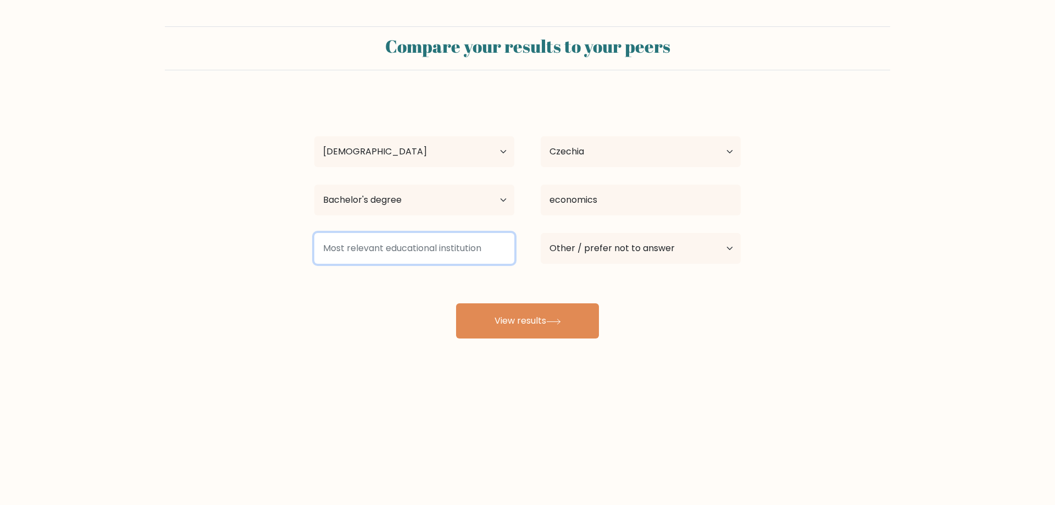
click at [452, 255] on input at bounding box center [414, 248] width 200 height 31
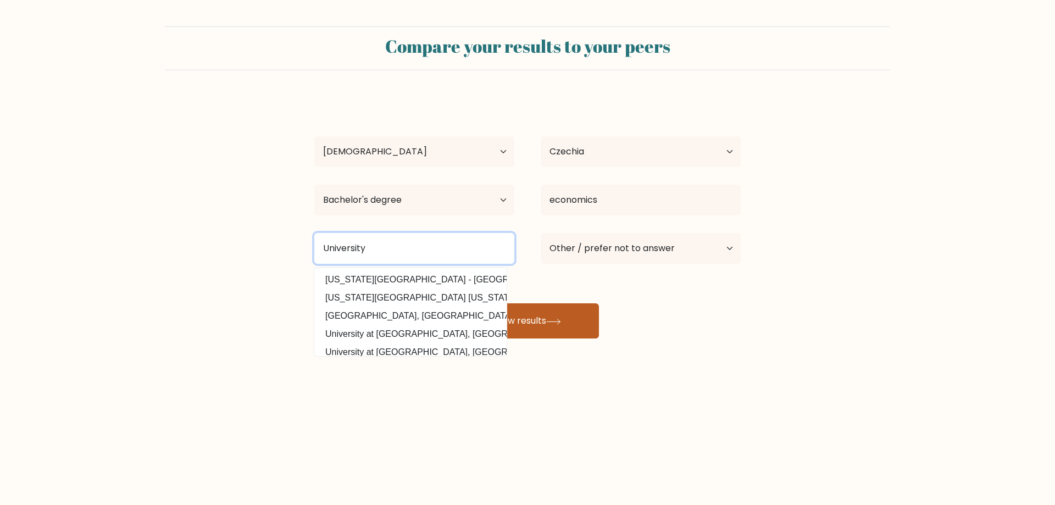
type input "University"
click at [567, 315] on button "View results" at bounding box center [527, 320] width 143 height 35
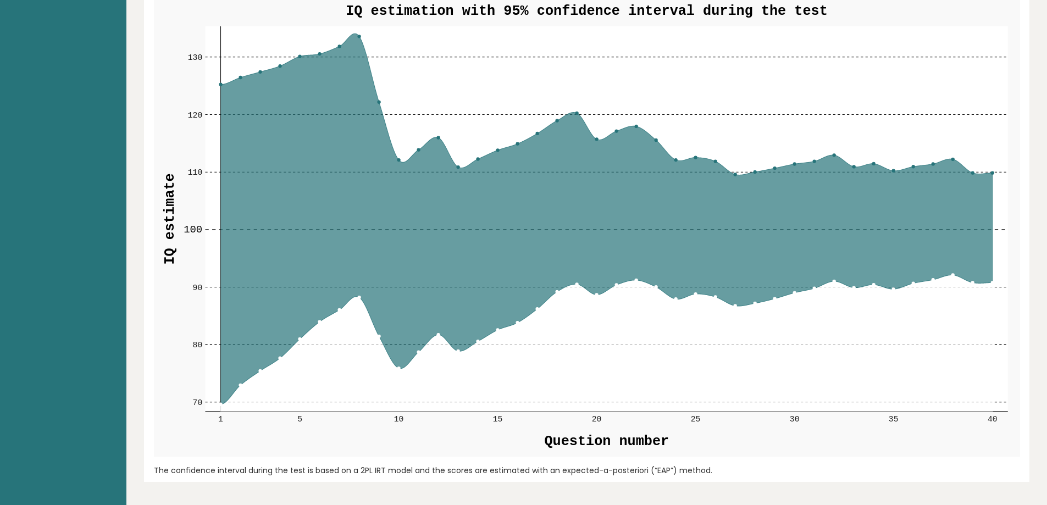
scroll to position [1428, 0]
